Goal: Information Seeking & Learning: Learn about a topic

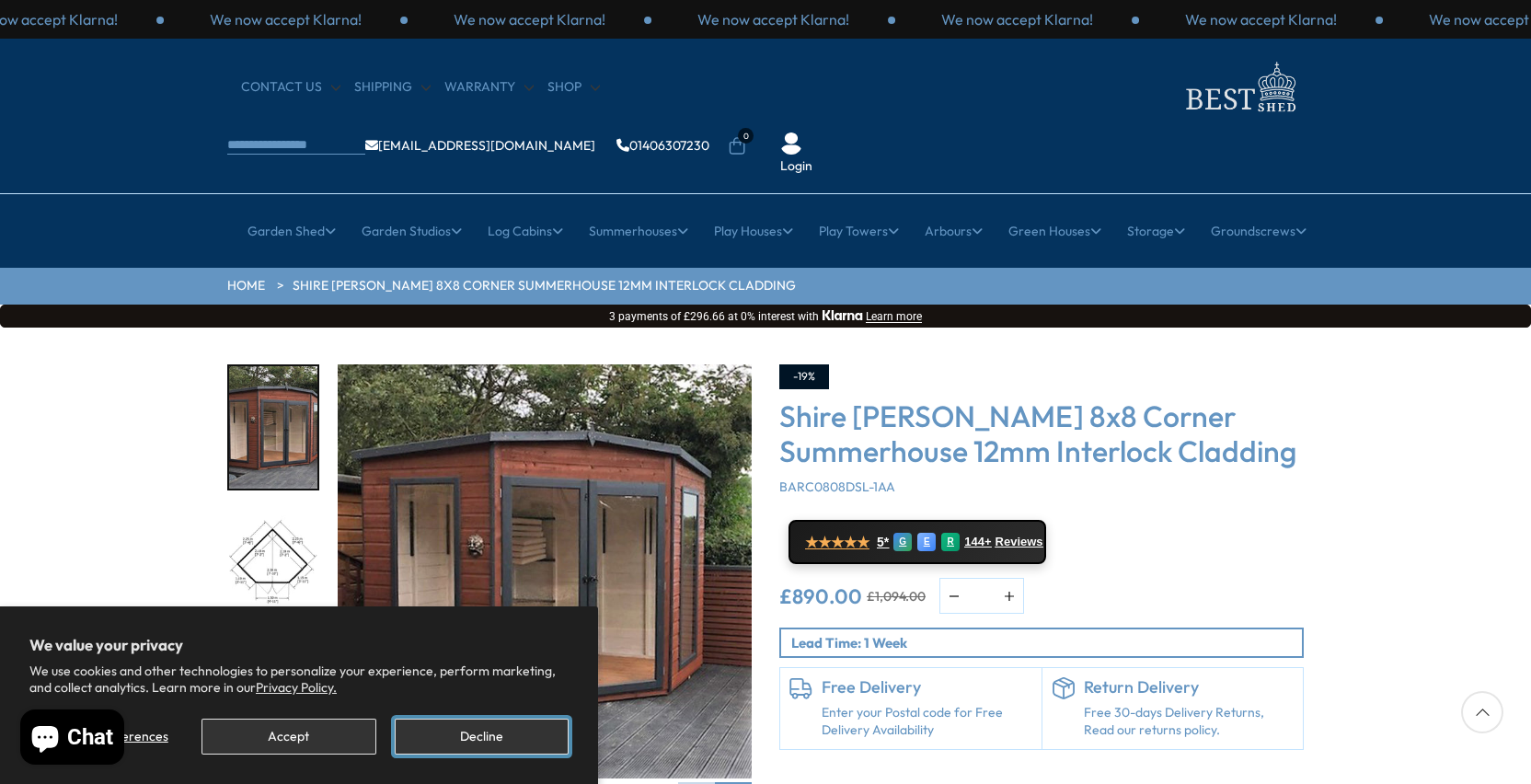
click at [472, 738] on button "Decline" at bounding box center [481, 736] width 173 height 36
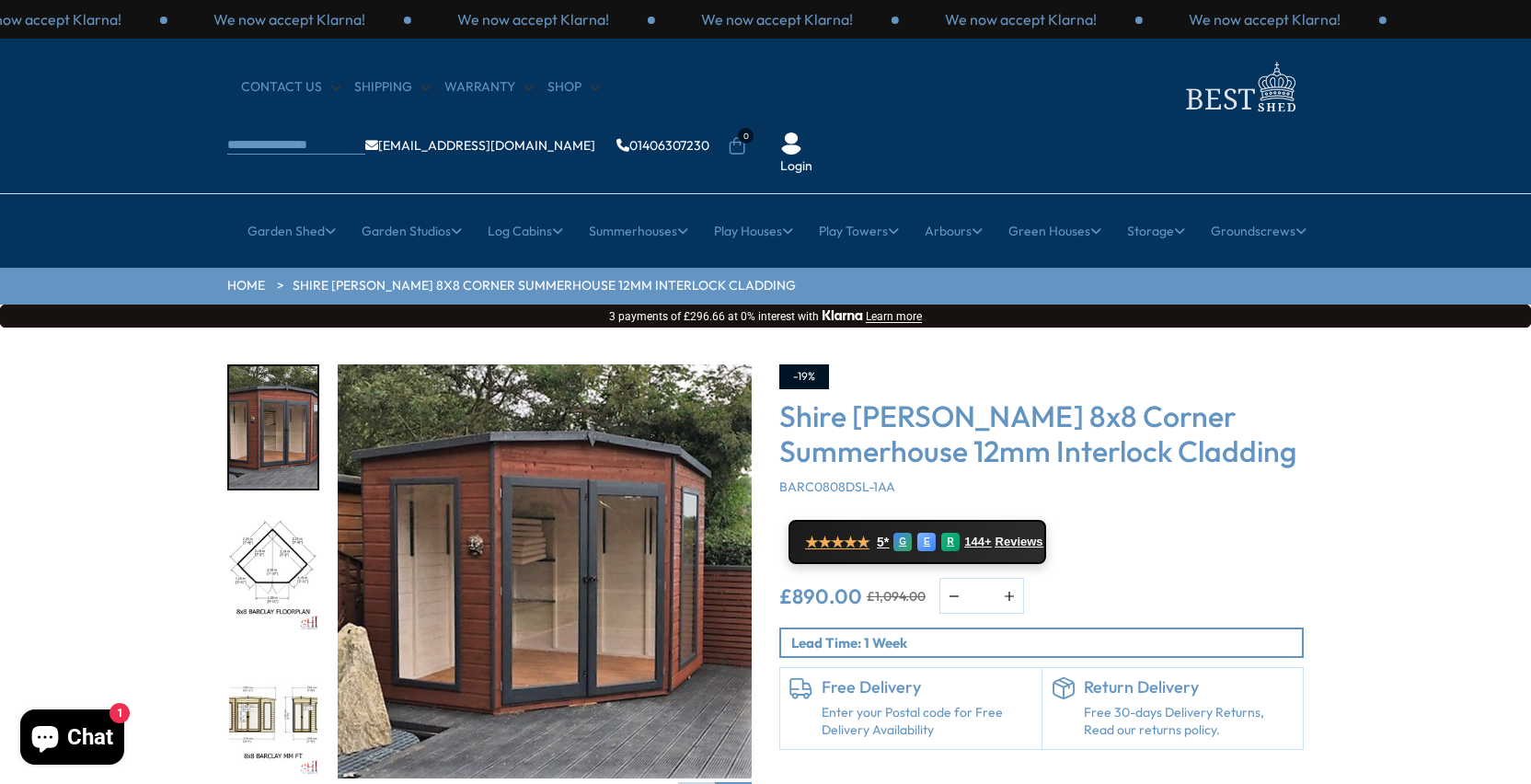
click at [244, 664] on img "3 / 14" at bounding box center [273, 714] width 88 height 122
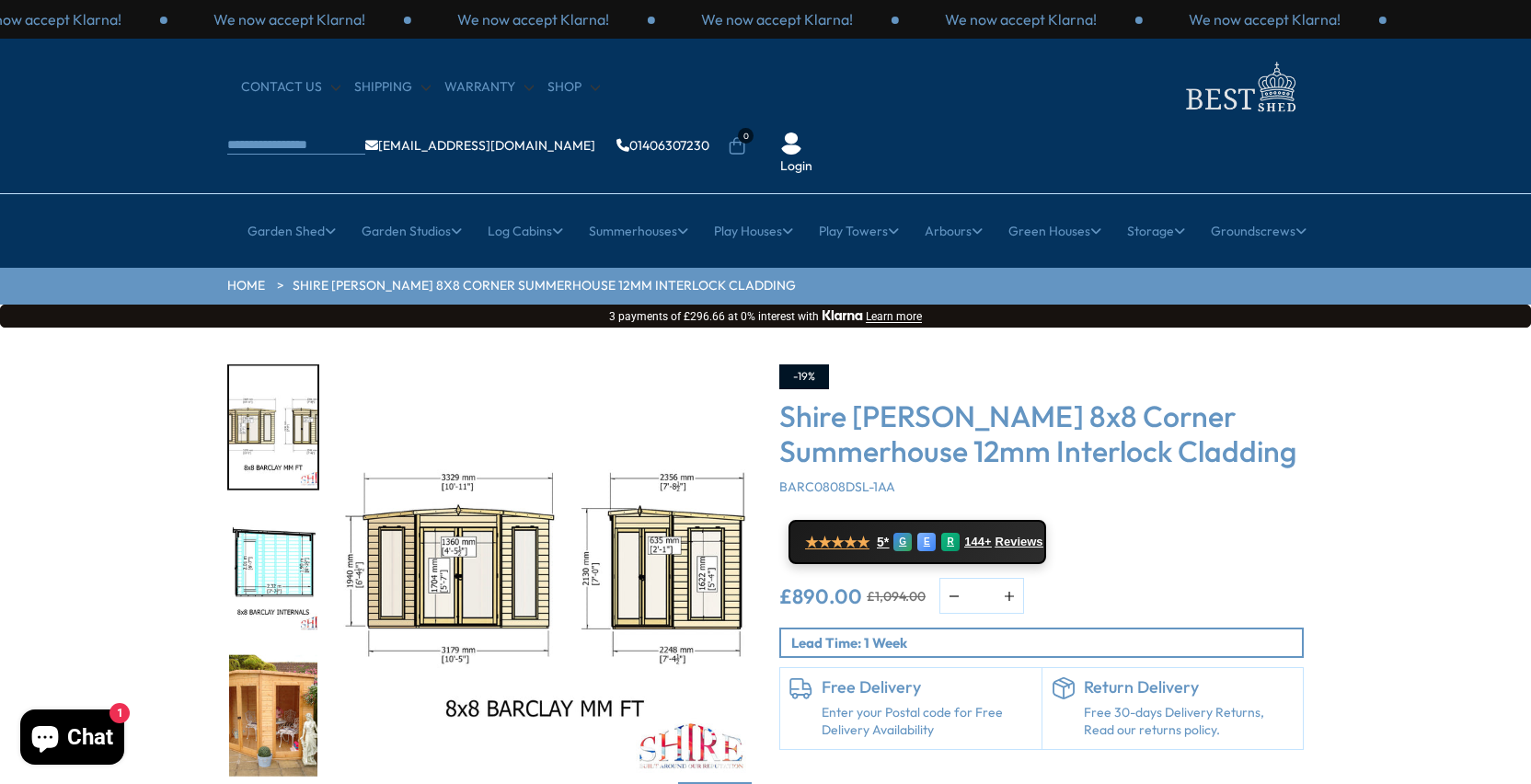
click at [272, 511] on img "4 / 14" at bounding box center [273, 571] width 88 height 122
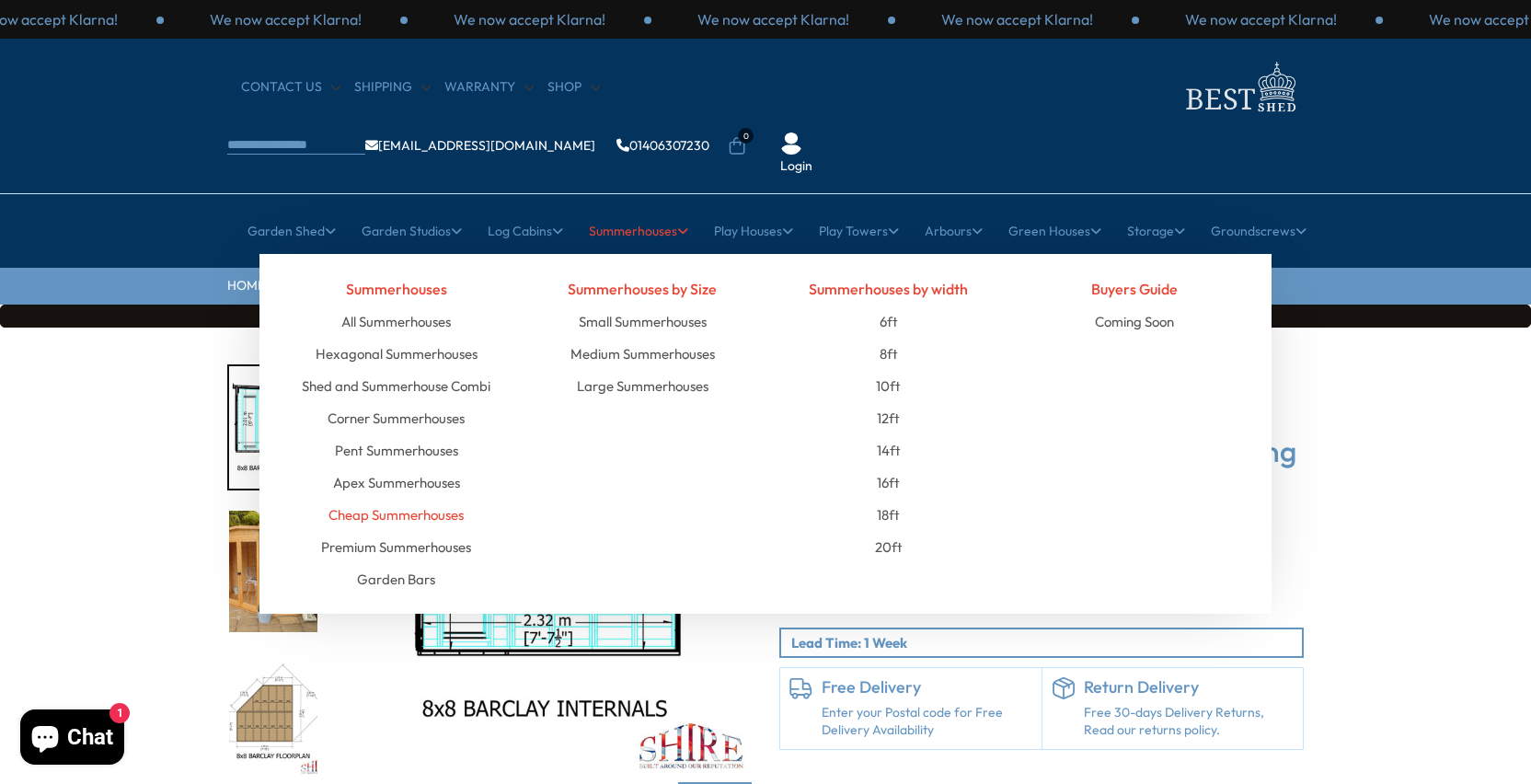
click at [422, 499] on link "Cheap Summerhouses" at bounding box center [396, 514] width 135 height 32
